Goal: Task Accomplishment & Management: Manage account settings

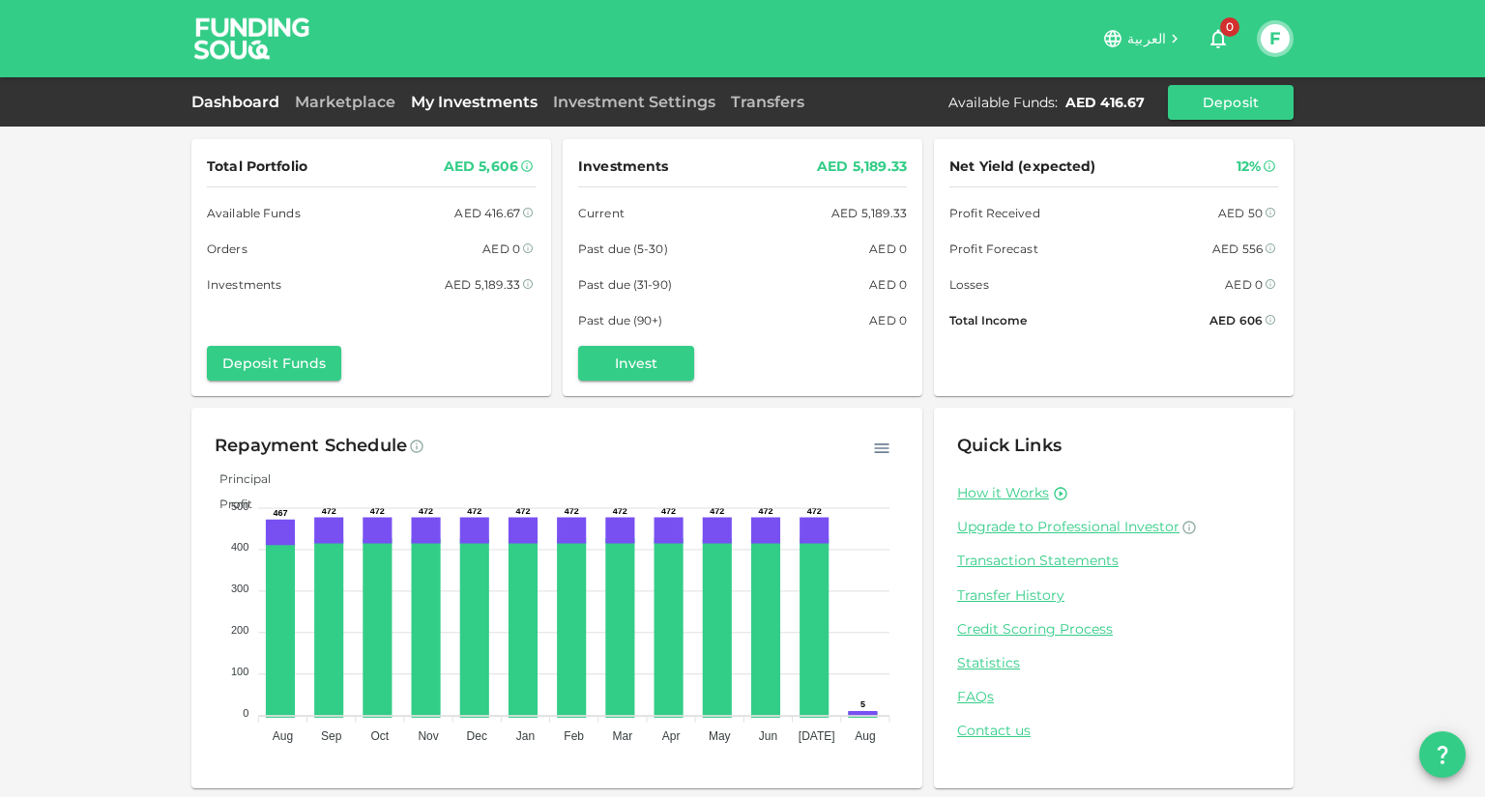
drag, startPoint x: 0, startPoint y: 0, endPoint x: 482, endPoint y: 98, distance: 492.1
click at [482, 98] on link "My Investments" at bounding box center [474, 102] width 142 height 18
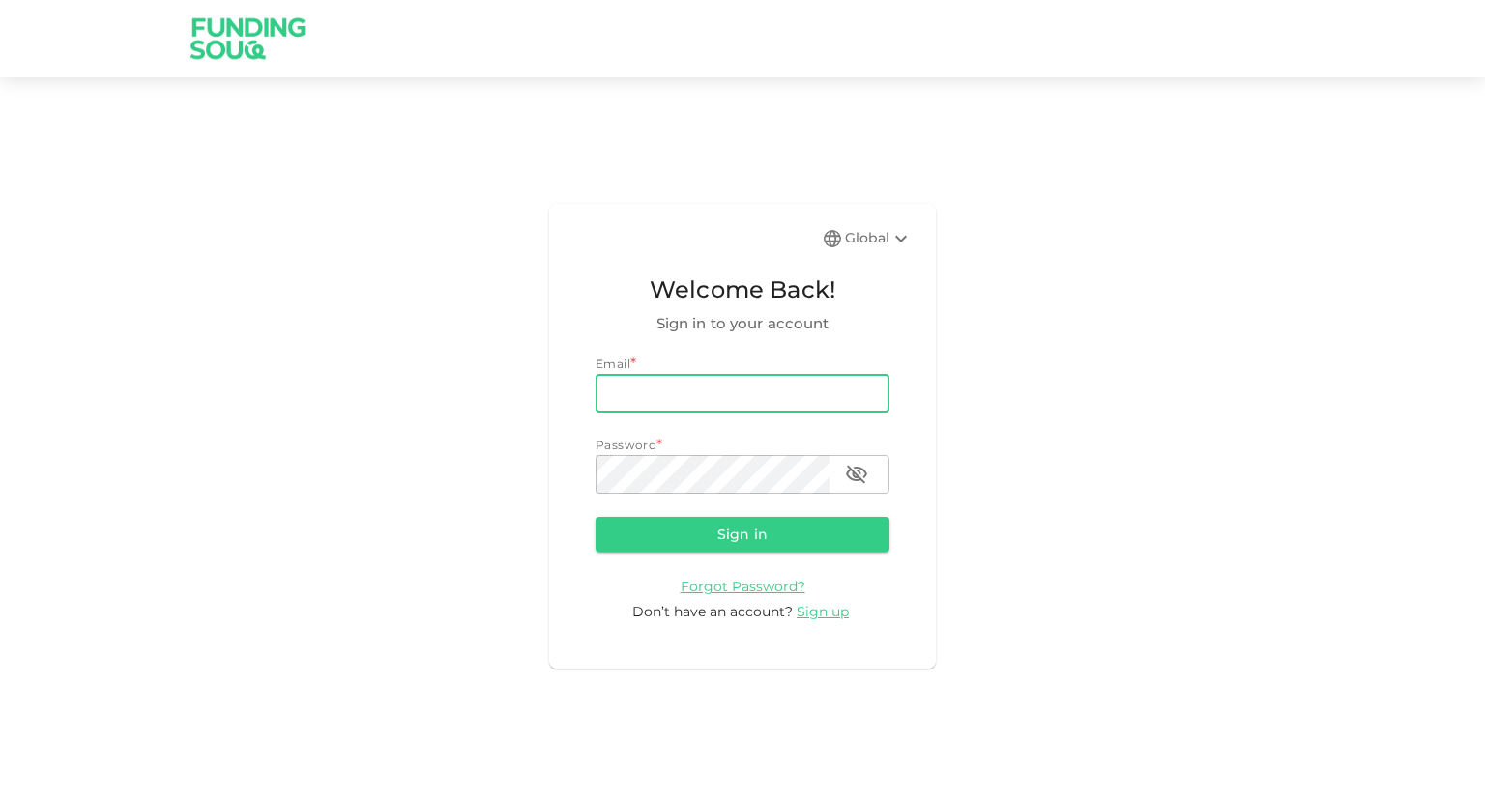
click at [653, 389] on input "email" at bounding box center [742, 393] width 294 height 39
type input "fansari_99@yahoo.com"
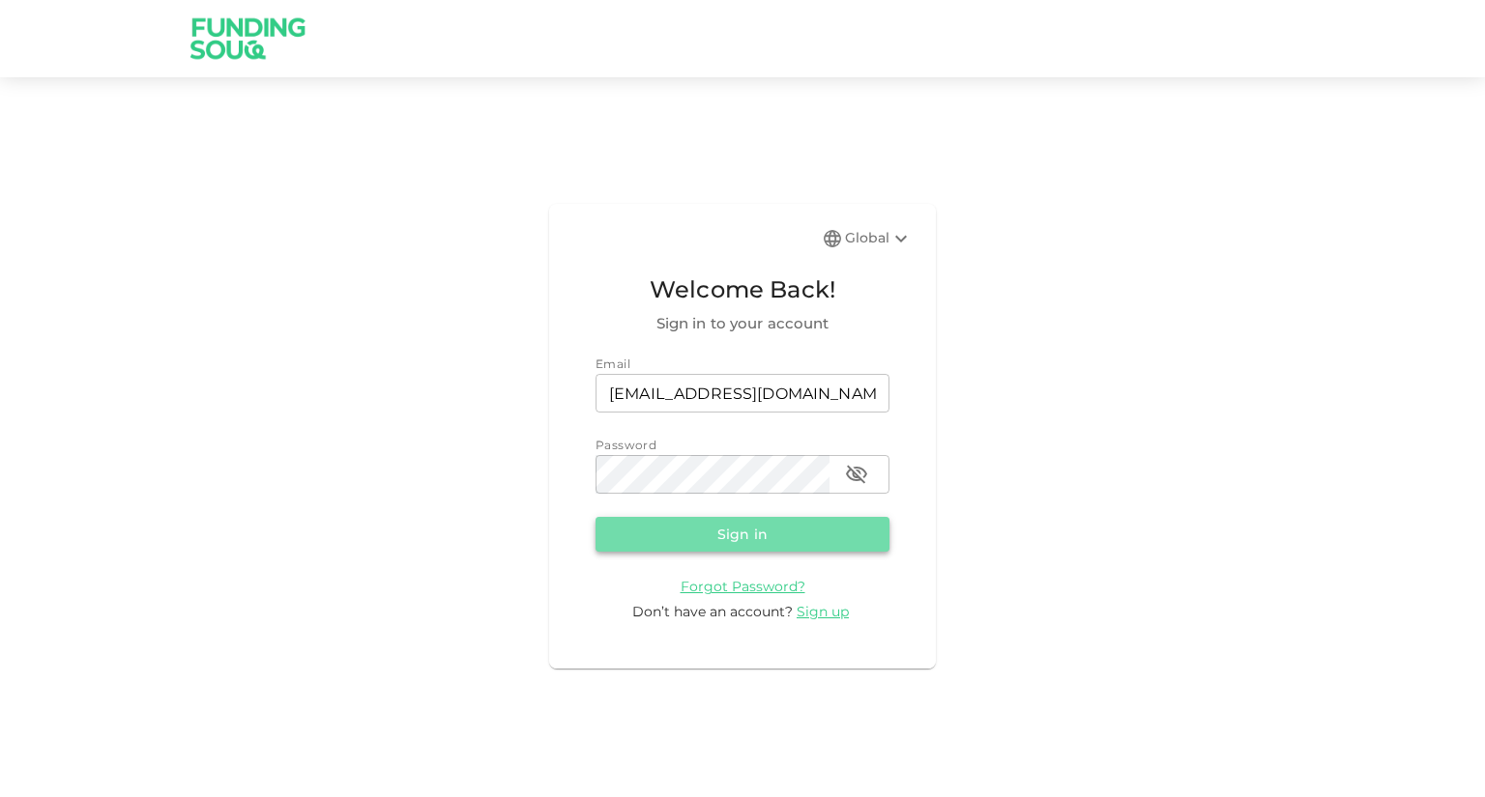
click at [785, 536] on button "Sign in" at bounding box center [742, 534] width 294 height 35
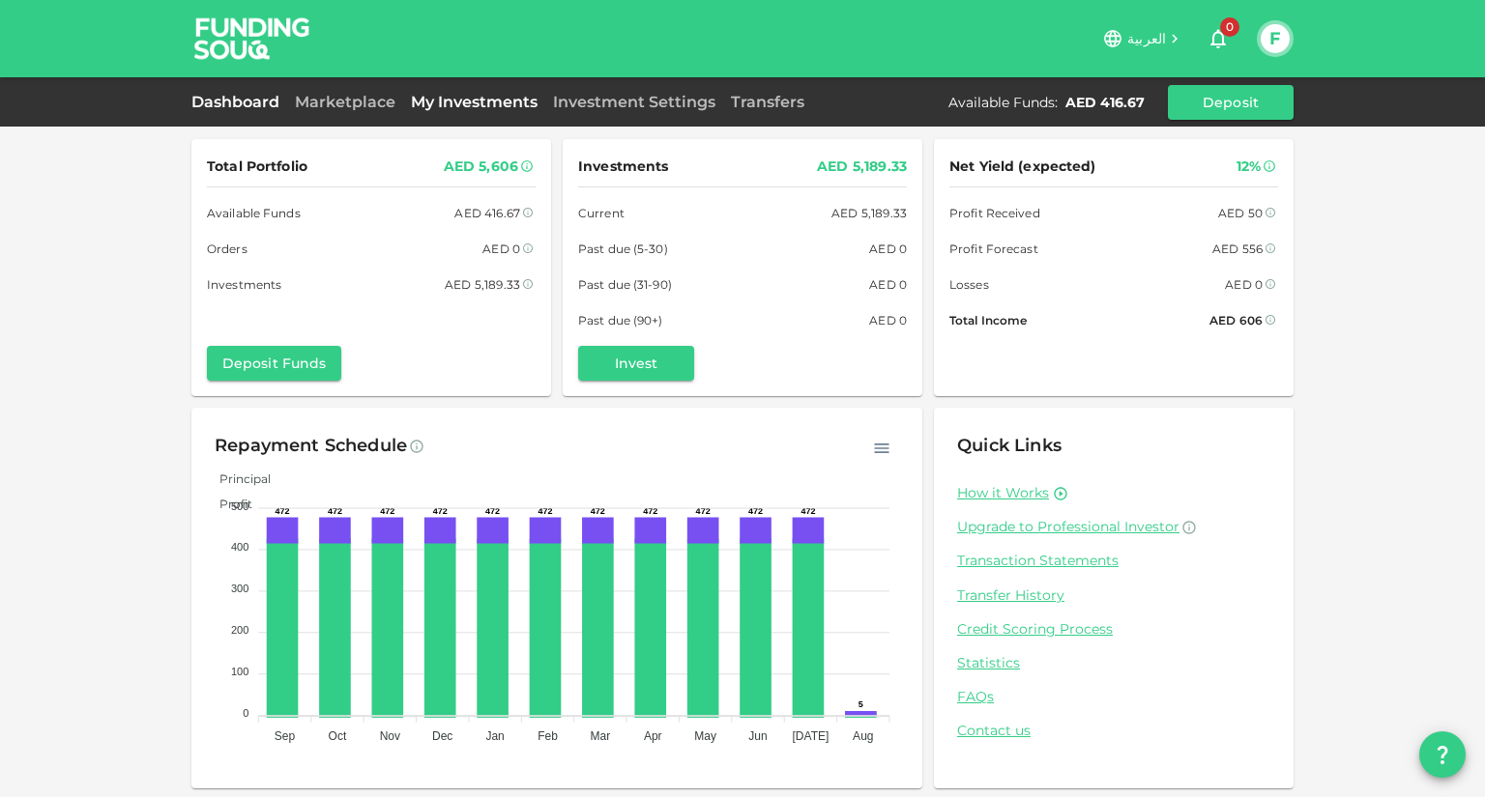
click at [460, 101] on link "My Investments" at bounding box center [474, 102] width 142 height 18
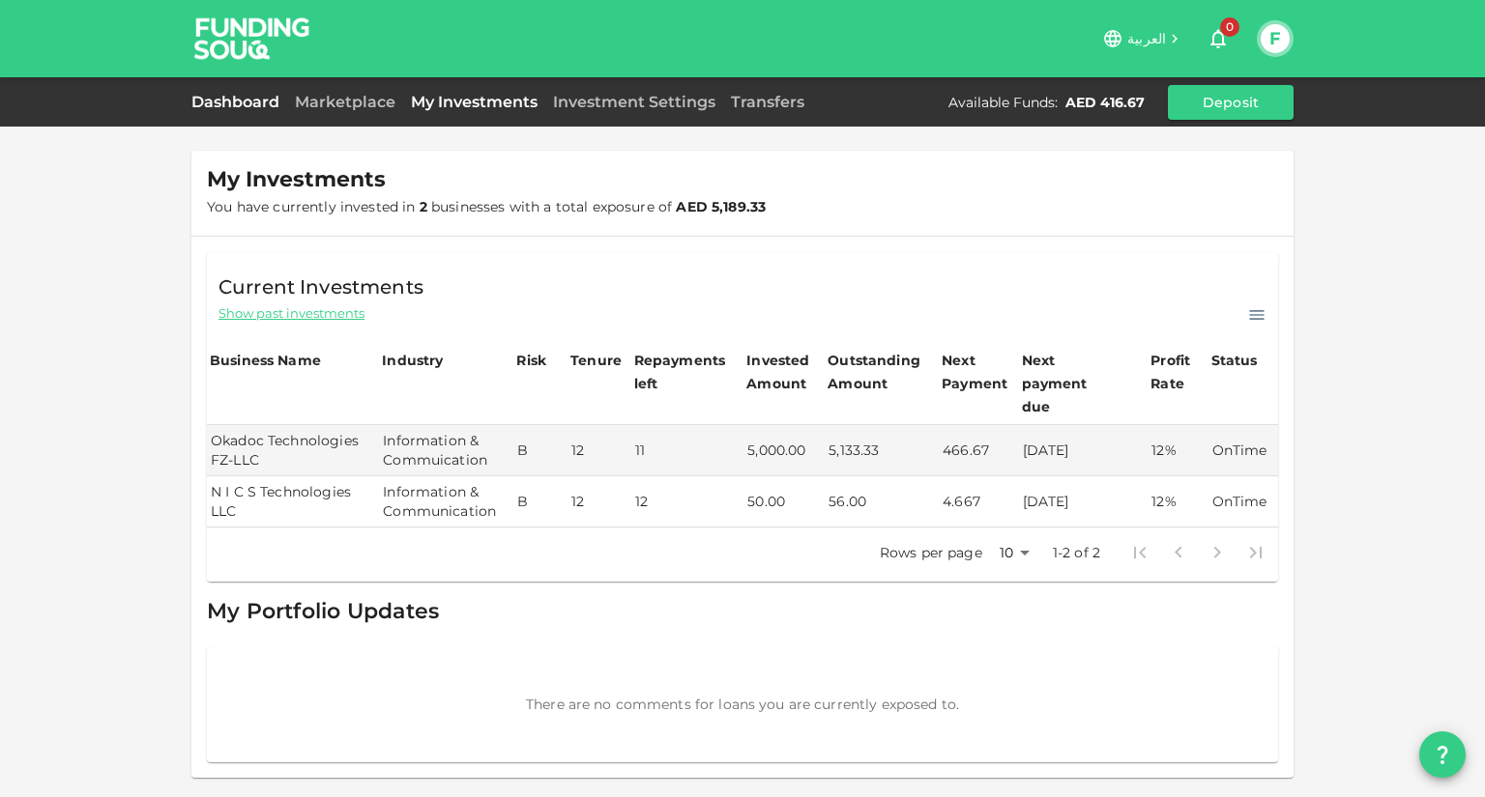
click at [265, 108] on link "Dashboard" at bounding box center [239, 102] width 96 height 18
